Goal: Task Accomplishment & Management: Complete application form

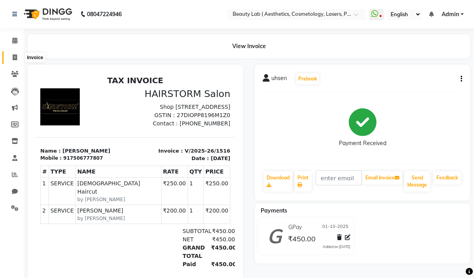
click at [15, 54] on icon at bounding box center [15, 57] width 4 height 6
select select "service"
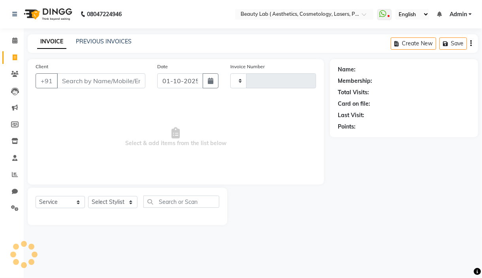
type input "0698"
select select "7169"
select select "product"
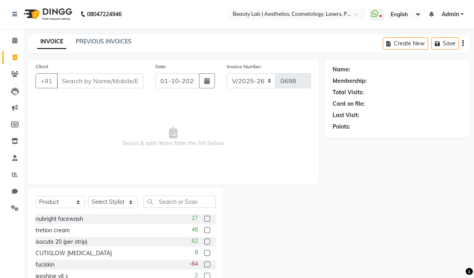
click at [69, 81] on input "Client" at bounding box center [100, 80] width 86 height 15
type input "ani"
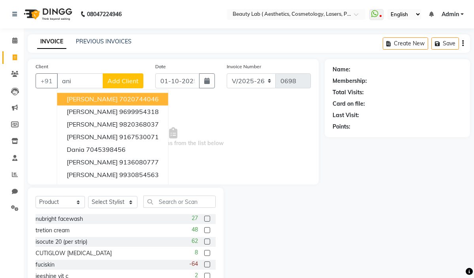
drag, startPoint x: 73, startPoint y: 80, endPoint x: 57, endPoint y: 79, distance: 16.2
click at [57, 79] on input "ani" at bounding box center [80, 80] width 46 height 15
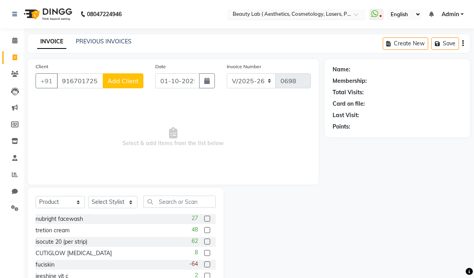
type input "9167017251"
click at [250, 9] on div "Select Location × Beauty Lab ( Aesthetics, Cosmetology, Lasers, Pmu & Academy),…" at bounding box center [296, 14] width 138 height 11
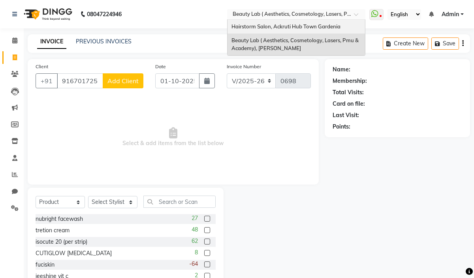
click at [239, 25] on span "Hairstorm Salon, Ackruti Hub Town Gardenia" at bounding box center [285, 26] width 109 height 6
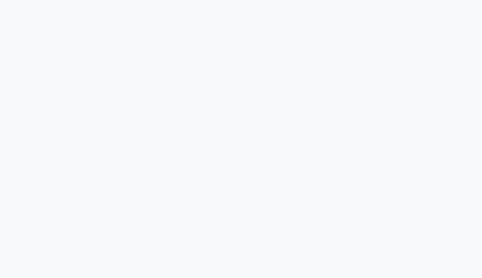
select select "service"
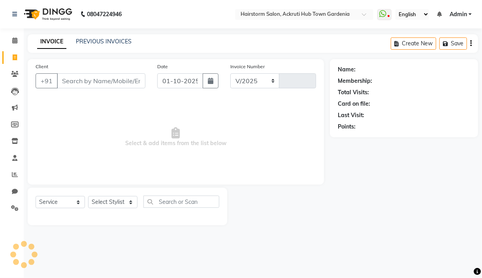
select select "279"
type input "1517"
select select "product"
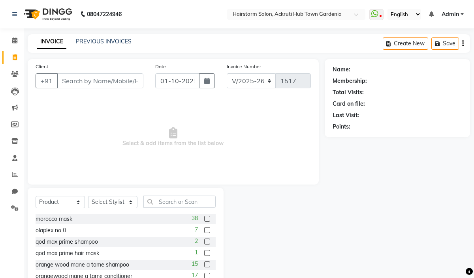
click at [85, 82] on input "Client" at bounding box center [100, 80] width 86 height 15
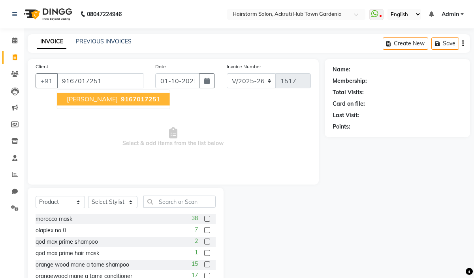
type input "9167017251"
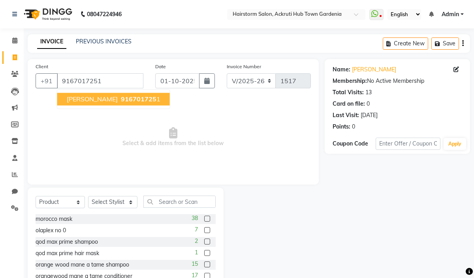
click at [97, 103] on span "[PERSON_NAME]" at bounding box center [92, 99] width 51 height 8
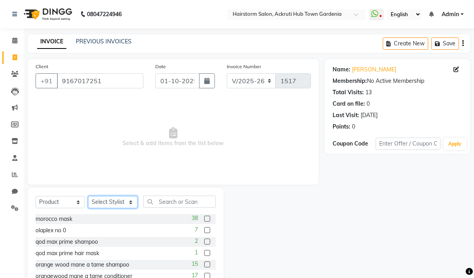
click at [96, 202] on select "Select Stylist [PERSON_NAME] deepak [PERSON_NAME] Neha [PERSON_NAME] [PERSON_NA…" at bounding box center [112, 202] width 49 height 12
select select "59936"
click at [88, 197] on select "Select Stylist [PERSON_NAME] deepak [PERSON_NAME] Neha [PERSON_NAME] [PERSON_NA…" at bounding box center [112, 202] width 49 height 12
click at [75, 203] on select "Select Service Product Membership Package Voucher Prepaid Gift Card" at bounding box center [60, 202] width 49 height 12
select select "service"
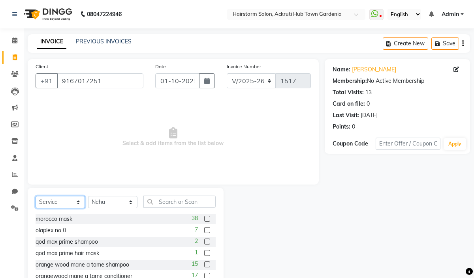
click at [36, 197] on select "Select Service Product Membership Package Voucher Prepaid Gift Card" at bounding box center [60, 202] width 49 height 12
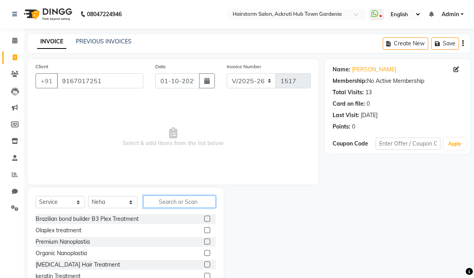
click at [179, 202] on input "text" at bounding box center [179, 202] width 72 height 12
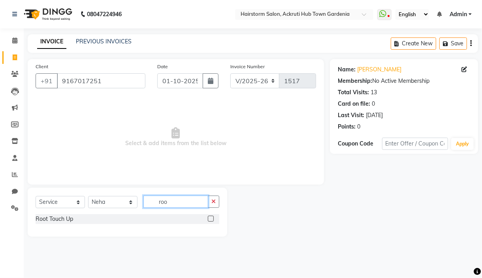
type input "roo"
click at [213, 220] on label at bounding box center [211, 219] width 6 height 6
click at [213, 220] on input "checkbox" at bounding box center [210, 219] width 5 height 5
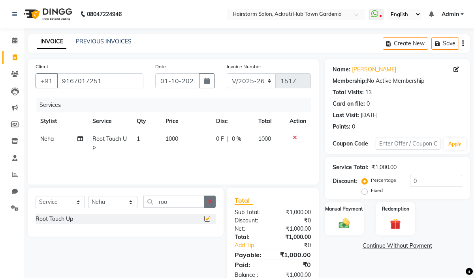
checkbox input "false"
click at [347, 222] on img at bounding box center [344, 223] width 18 height 13
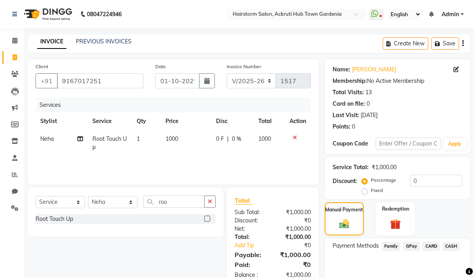
click at [412, 247] on span "GPay" at bounding box center [411, 246] width 16 height 9
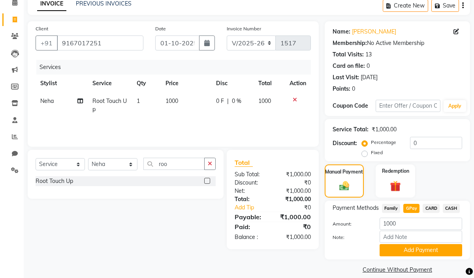
scroll to position [48, 0]
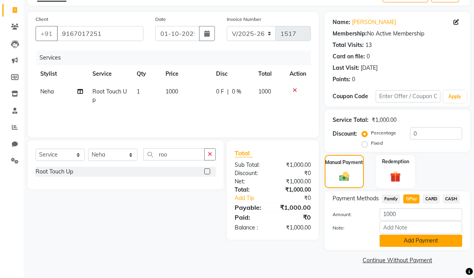
click at [439, 242] on button "Add Payment" at bounding box center [420, 241] width 82 height 12
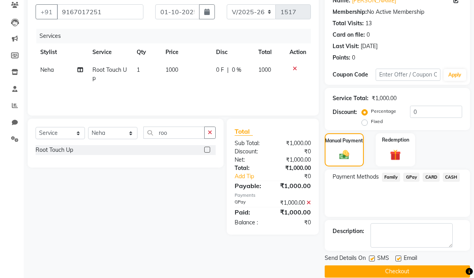
scroll to position [80, 0]
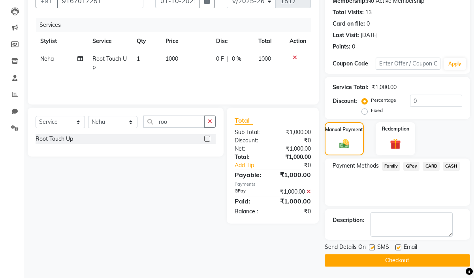
click at [403, 259] on button "Checkout" at bounding box center [396, 261] width 145 height 12
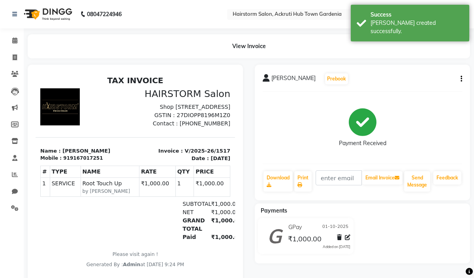
select select "service"
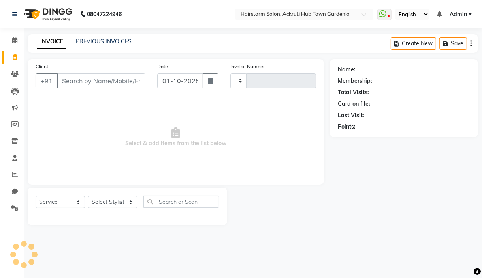
type input "1518"
select select "product"
select select "279"
